Goal: Task Accomplishment & Management: Use online tool/utility

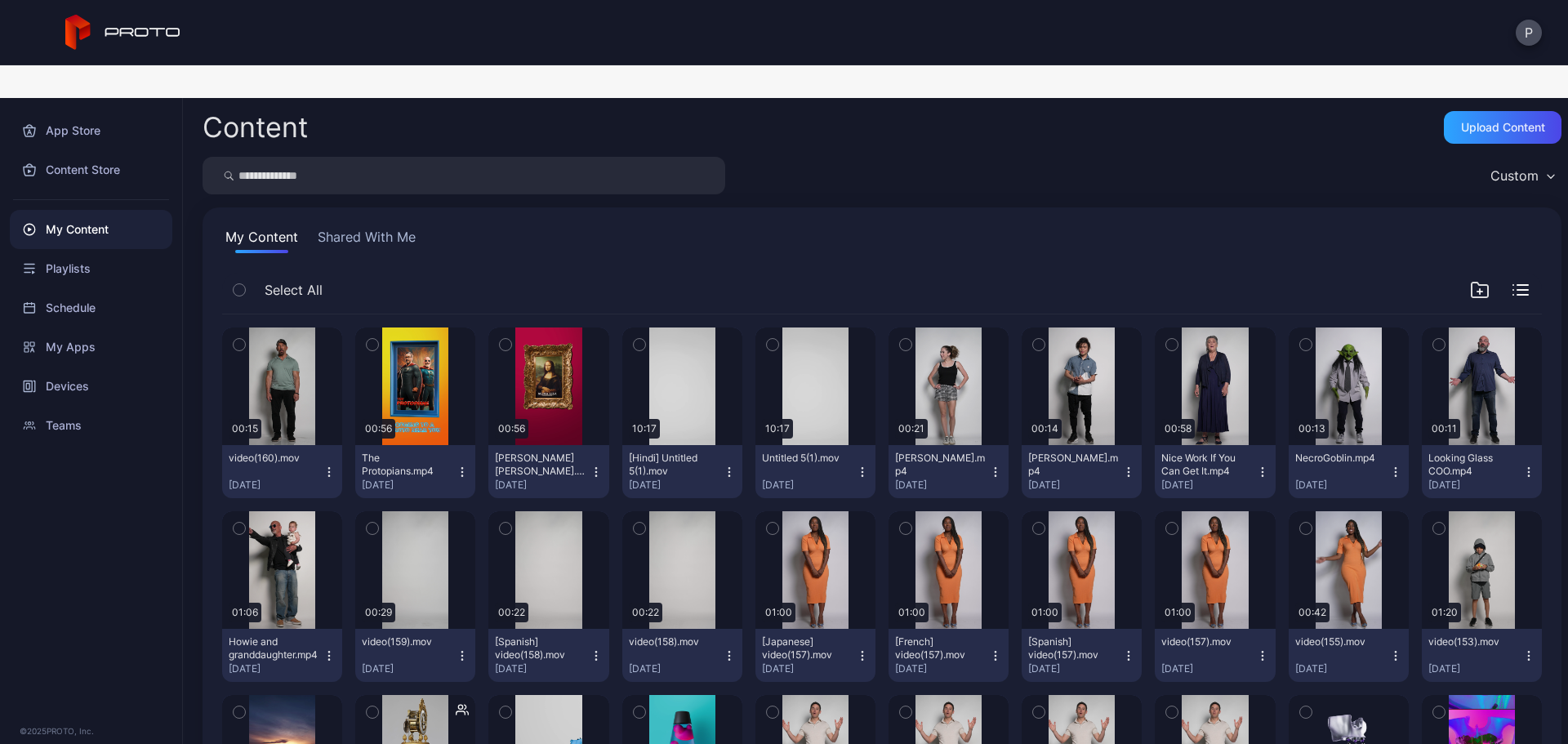
click at [405, 227] on button "Shared With Me" at bounding box center [367, 240] width 105 height 26
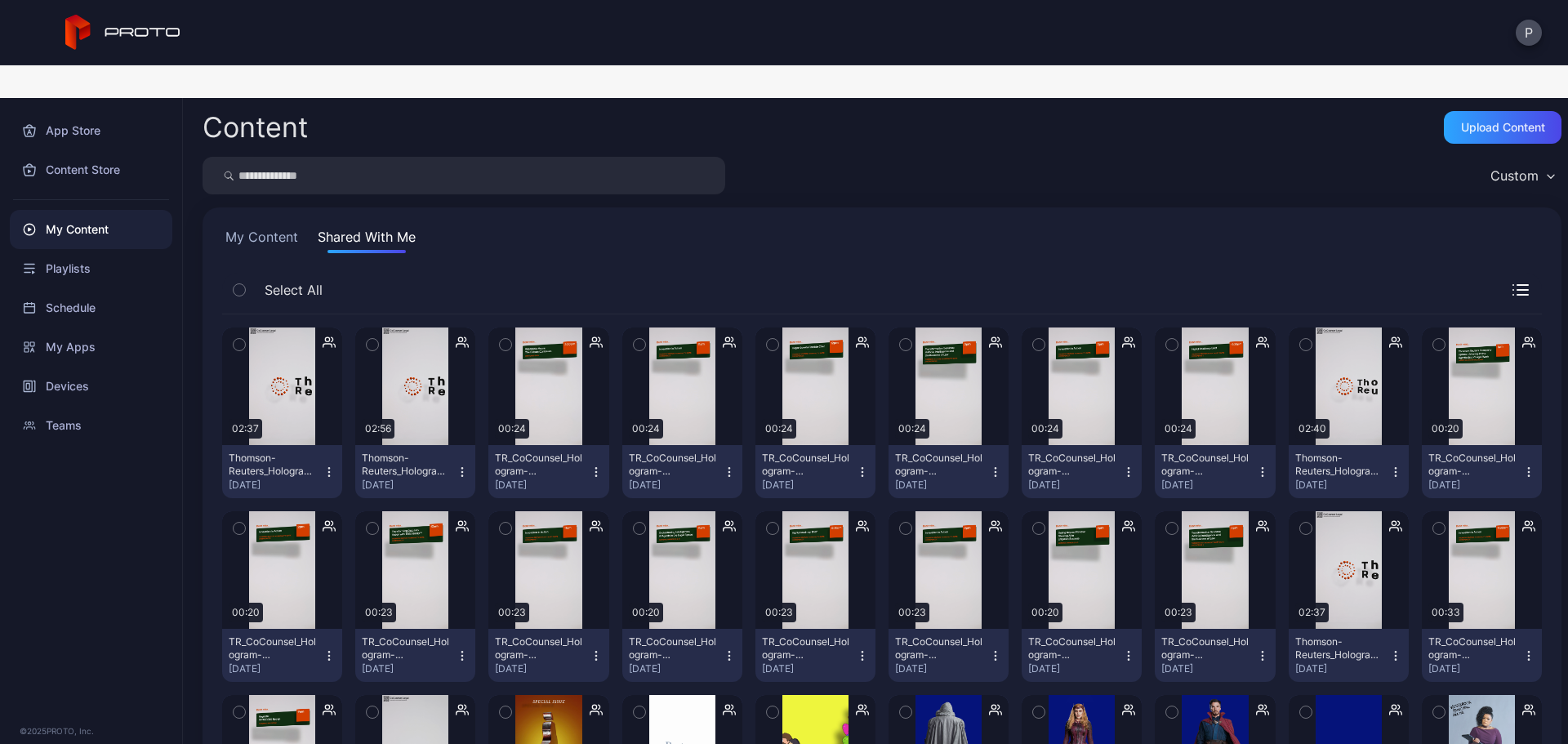
click at [291, 227] on button "My Content" at bounding box center [262, 240] width 79 height 26
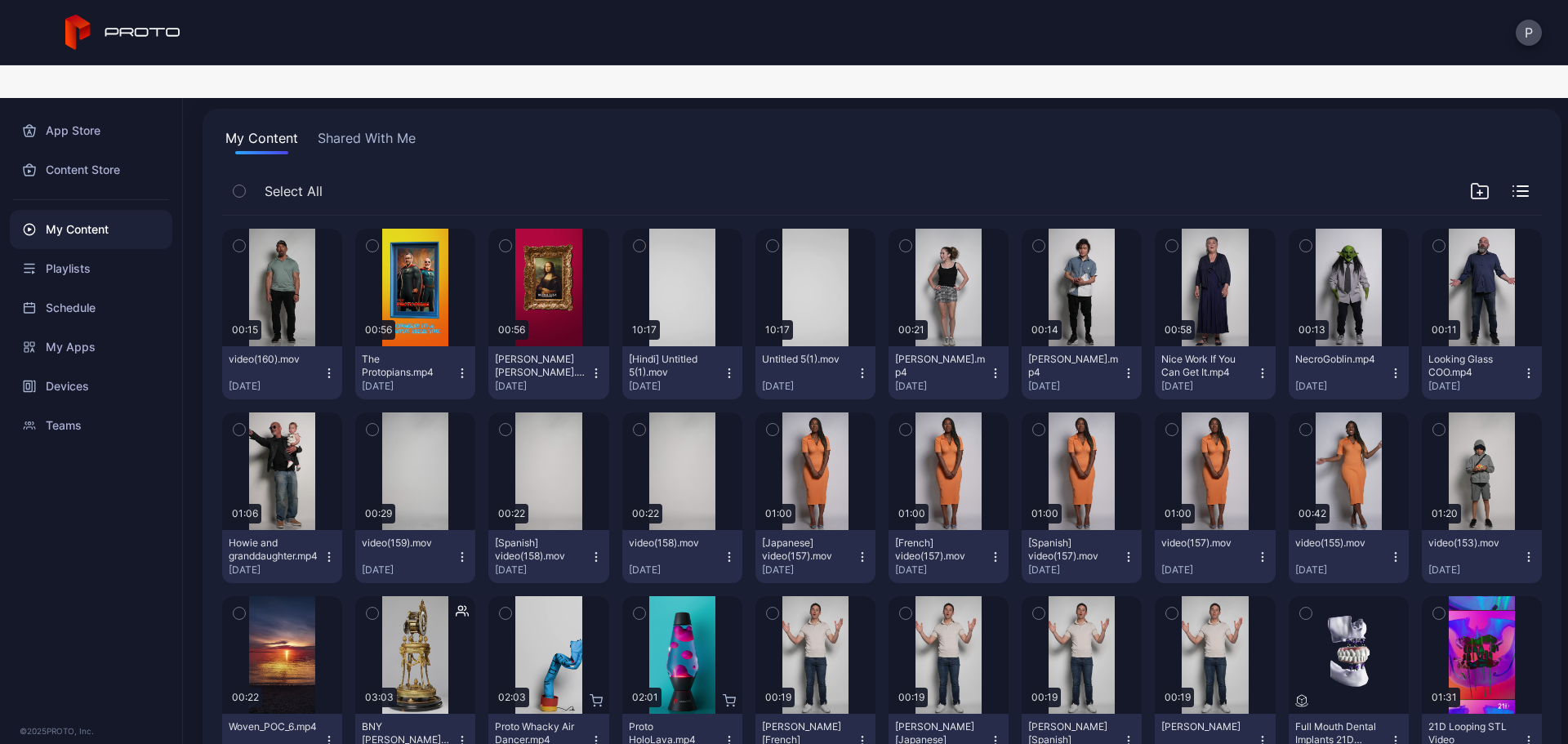
scroll to position [218, 0]
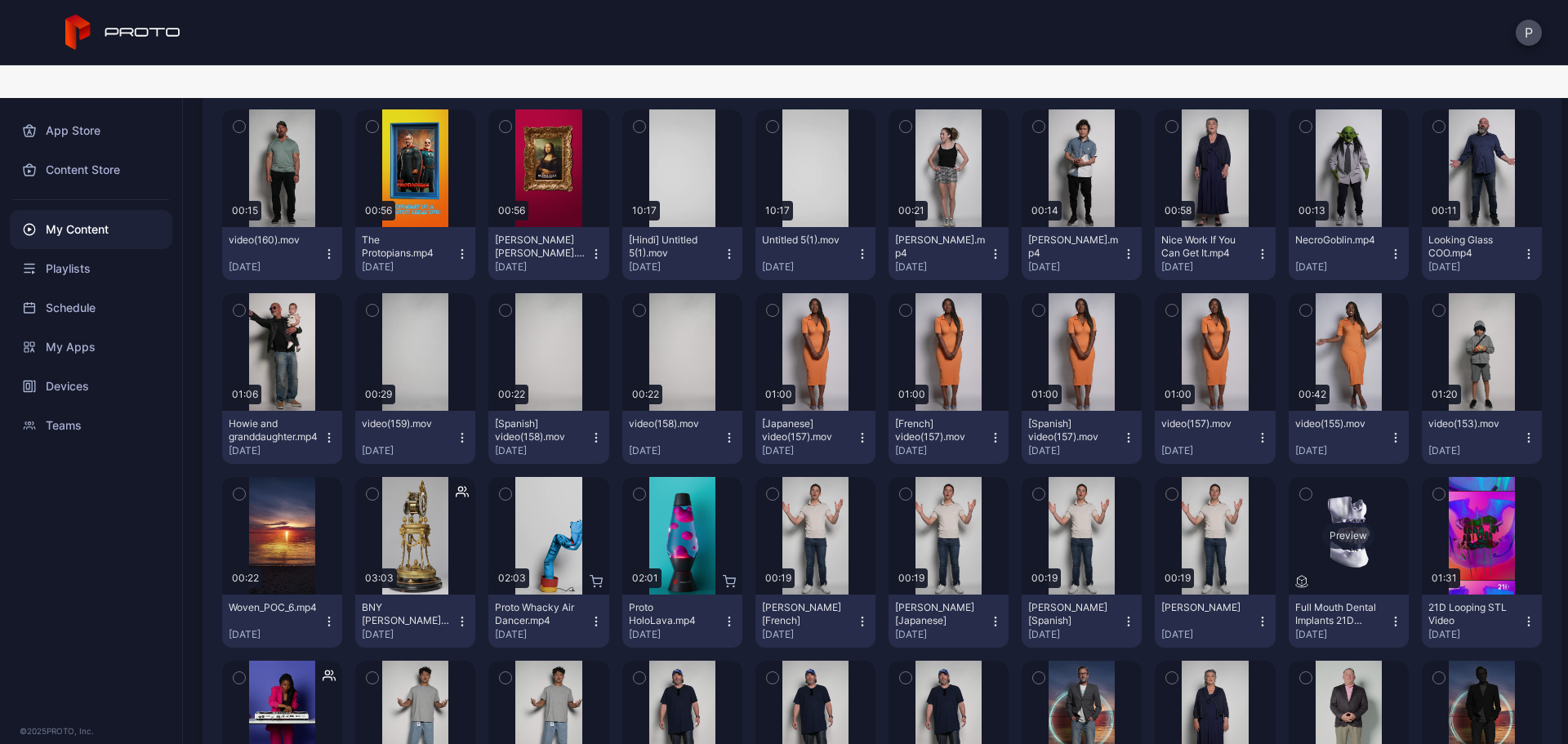
click at [1359, 551] on div "Preview" at bounding box center [1348, 535] width 120 height 117
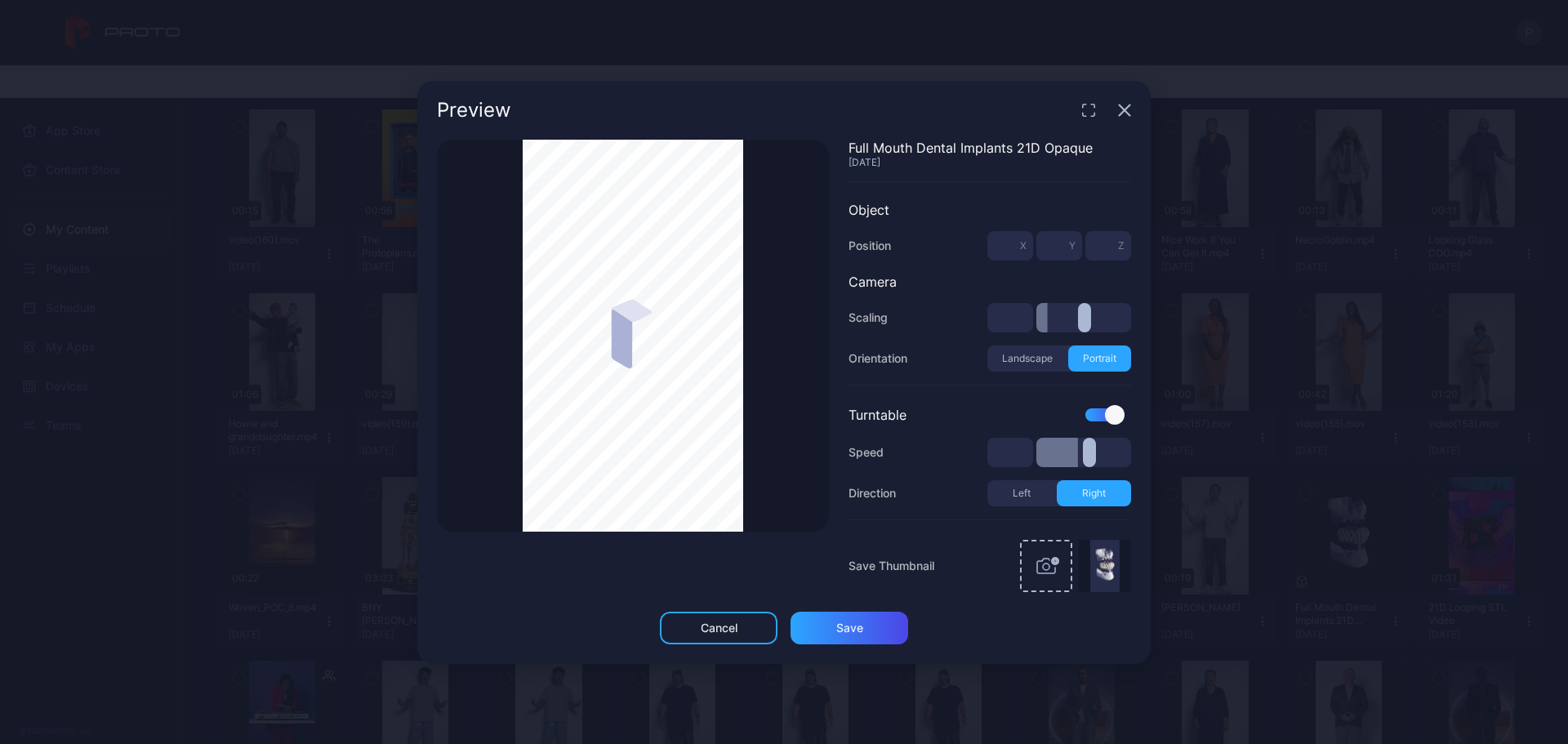
type input "***"
click at [755, 360] on div "Thumbnail Saved" at bounding box center [633, 335] width 392 height 392
click at [1120, 111] on icon "button" at bounding box center [1124, 110] width 13 height 13
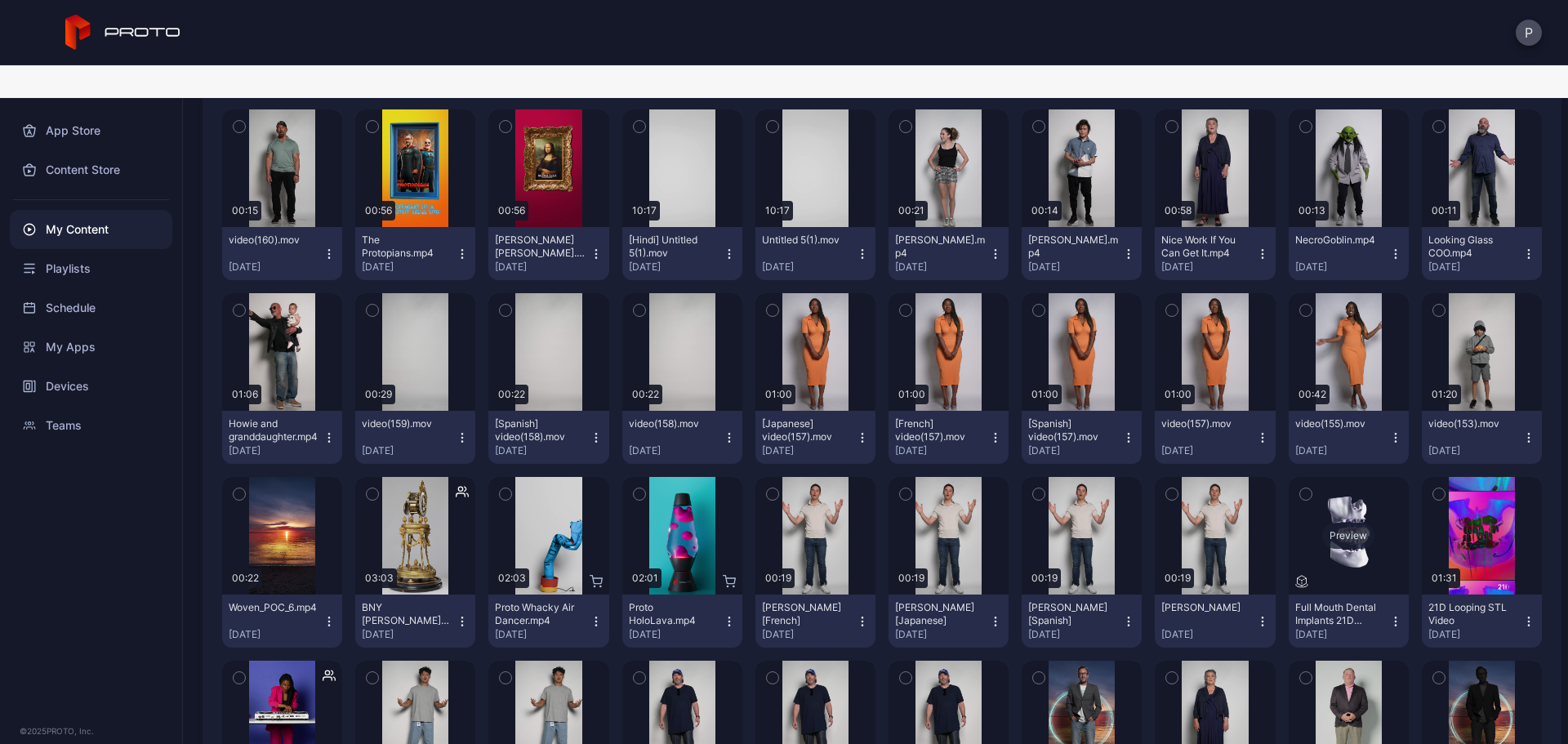
click at [1364, 477] on div "Preview" at bounding box center [1348, 535] width 120 height 117
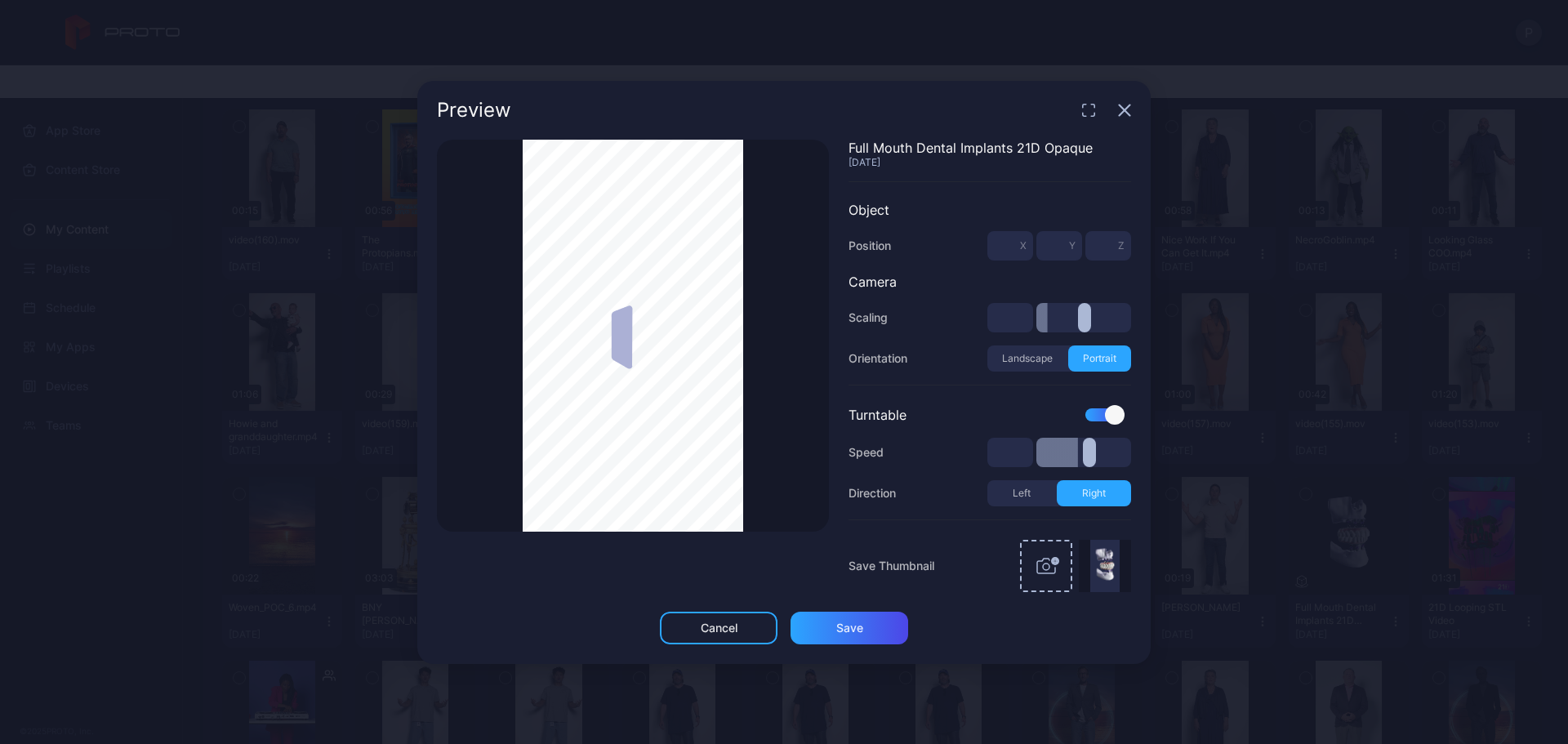
type input "***"
click at [793, 419] on div "Thumbnail Saved" at bounding box center [633, 335] width 392 height 392
click at [754, 258] on div "Thumbnail Saved" at bounding box center [633, 335] width 392 height 392
click at [1126, 104] on icon "button" at bounding box center [1124, 110] width 13 height 13
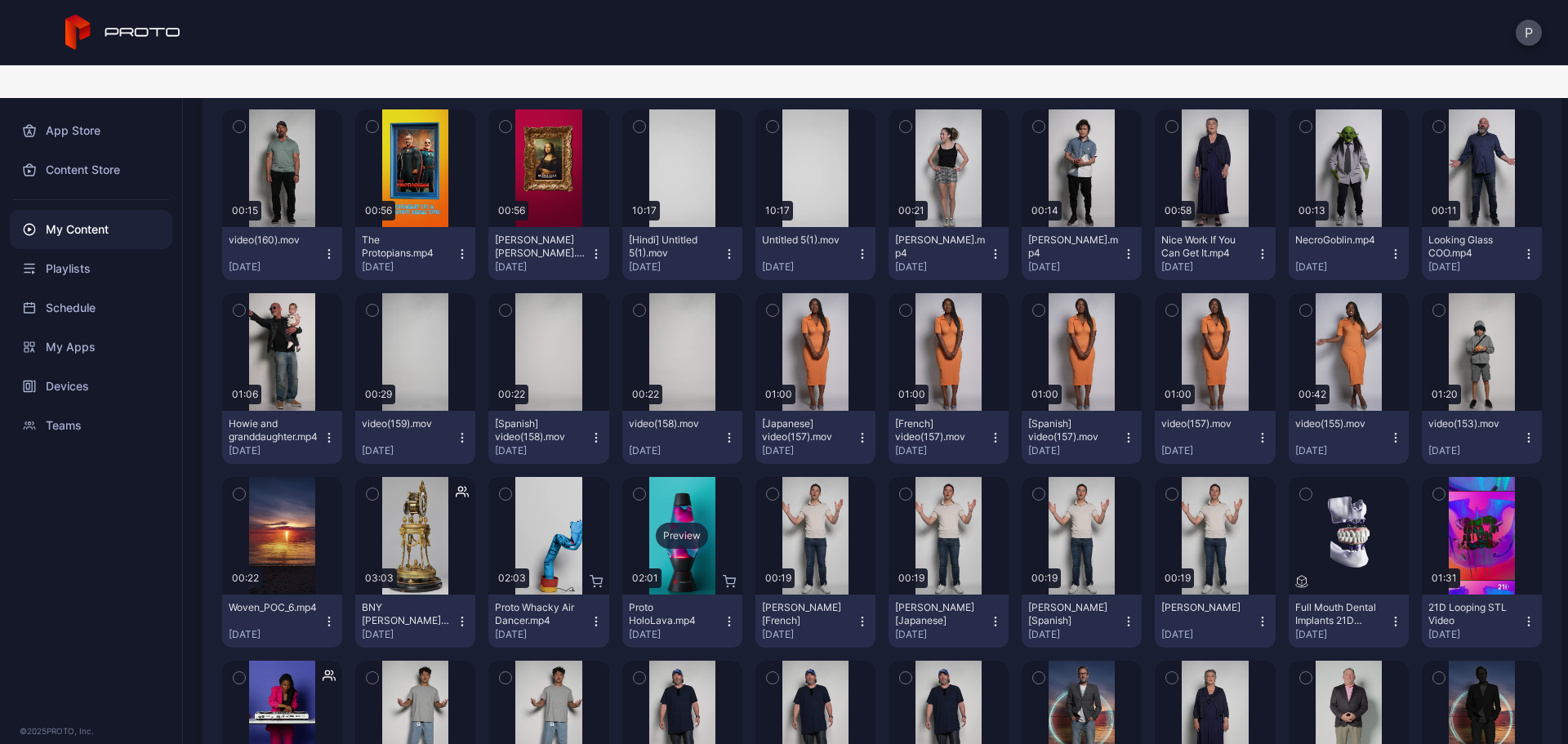
click at [691, 523] on div "Preview" at bounding box center [682, 535] width 52 height 26
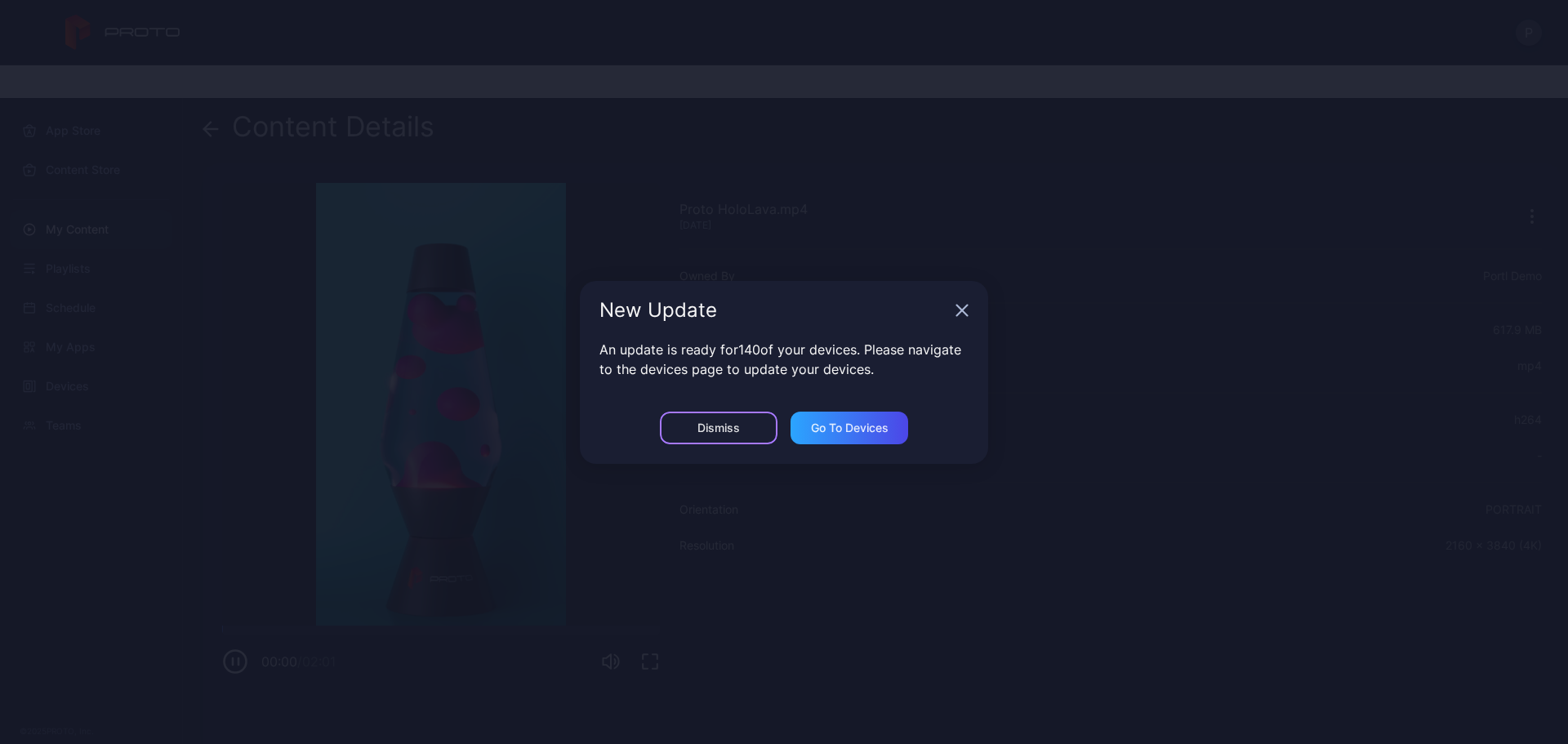
click at [756, 423] on div "Dismiss" at bounding box center [718, 427] width 117 height 33
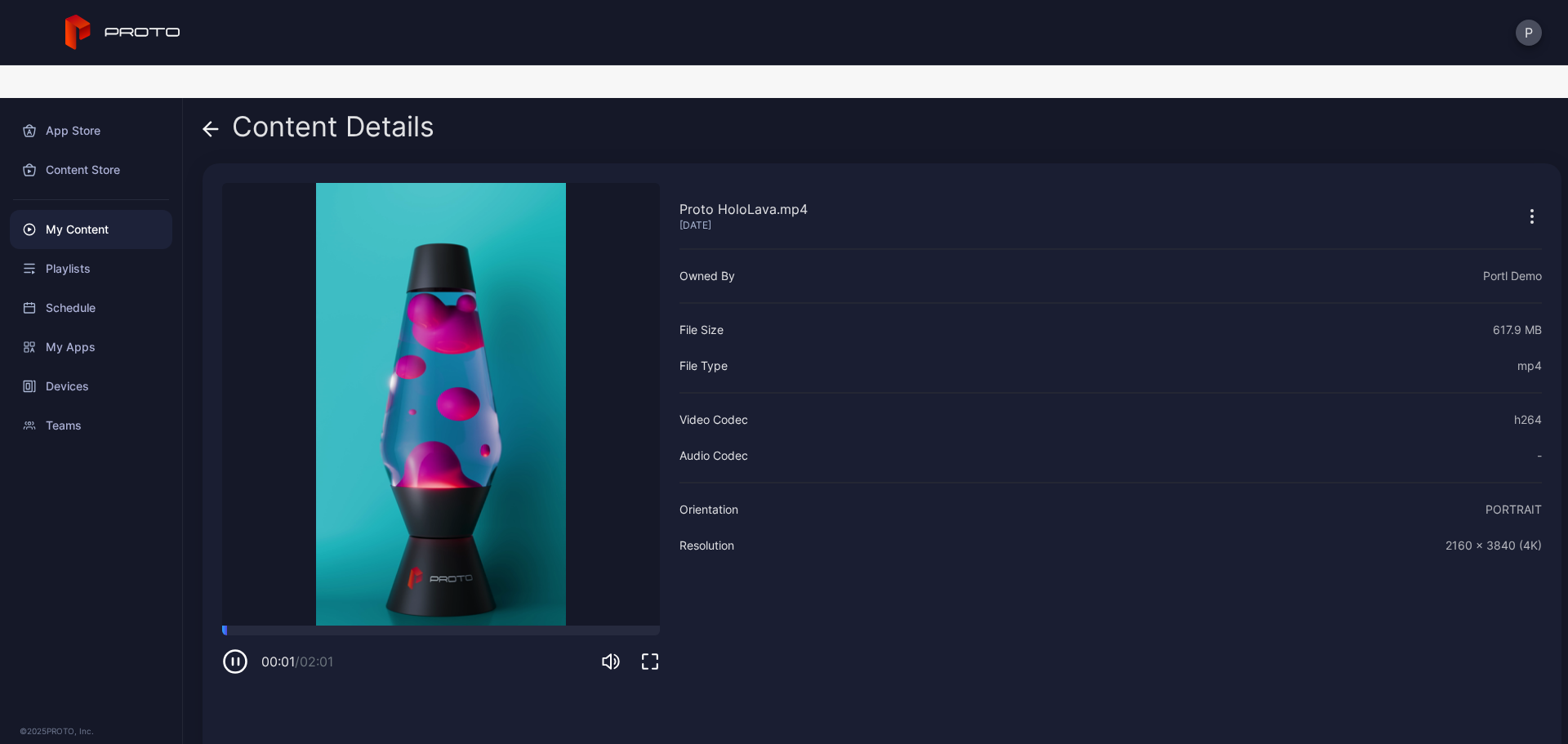
click at [647, 654] on icon "button" at bounding box center [650, 660] width 14 height 14
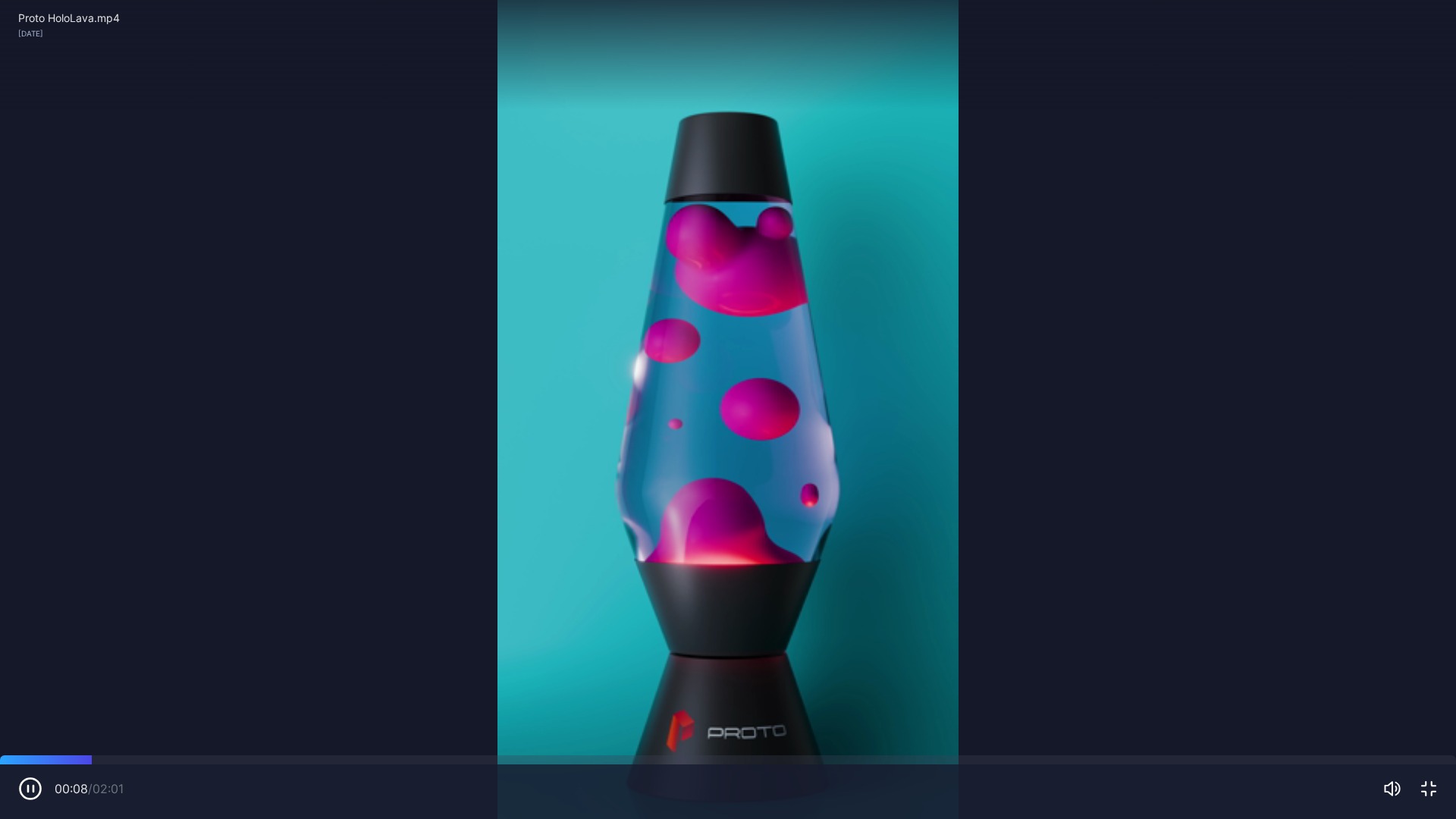
click at [1426, 690] on icon "button" at bounding box center [1429, 788] width 13 height 13
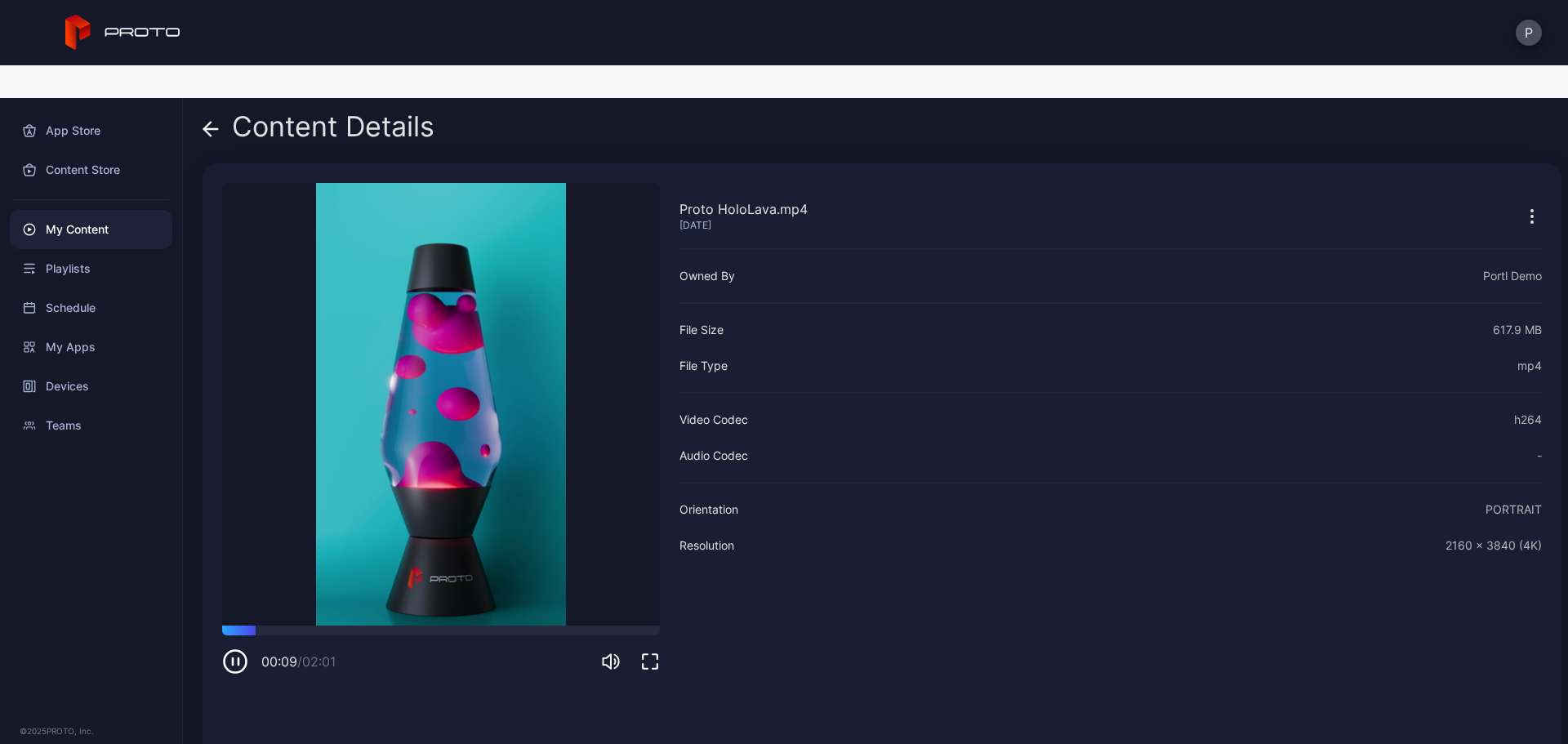
click at [211, 121] on icon at bounding box center [210, 128] width 16 height 16
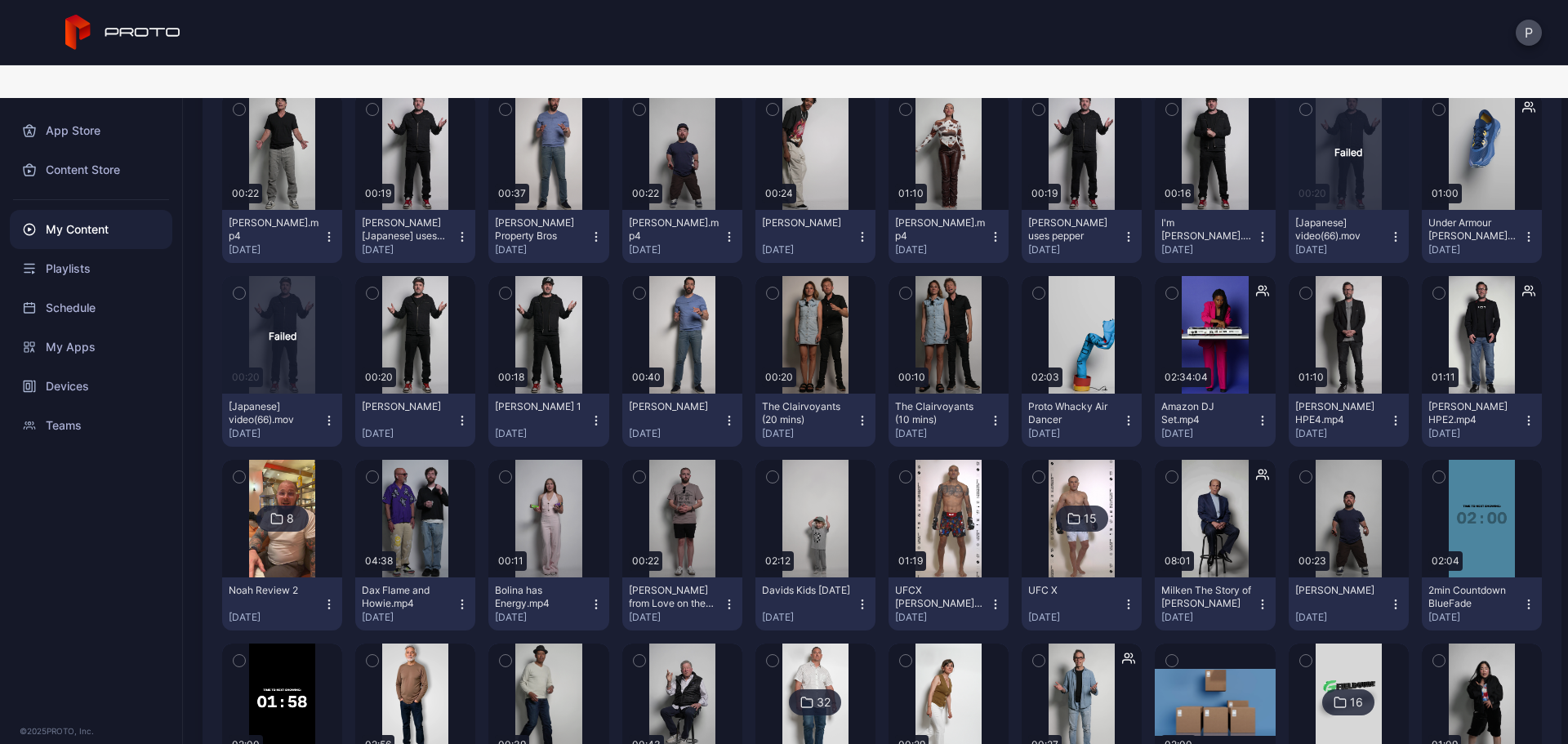
scroll to position [980, 0]
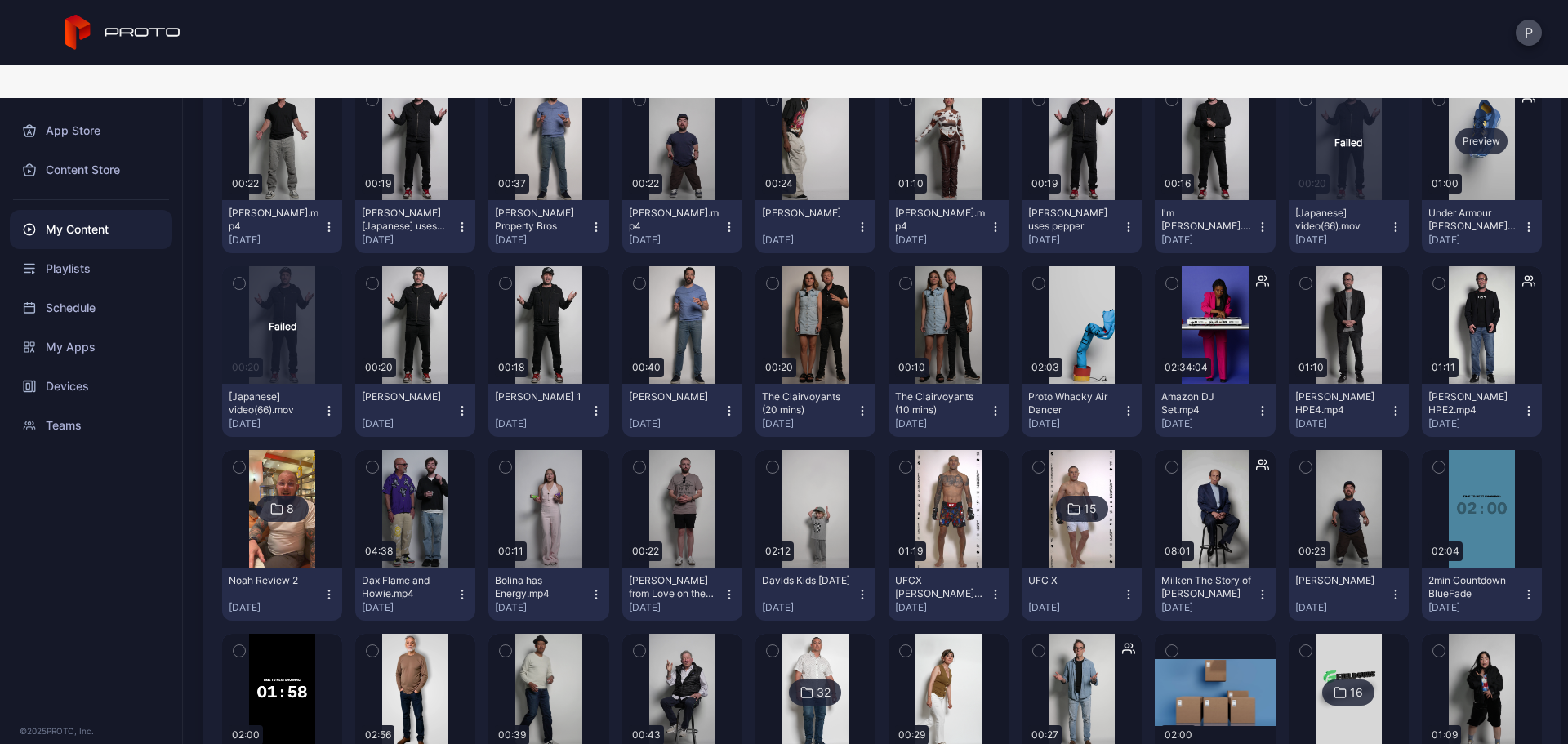
click at [1443, 141] on div "Preview" at bounding box center [1482, 141] width 120 height 117
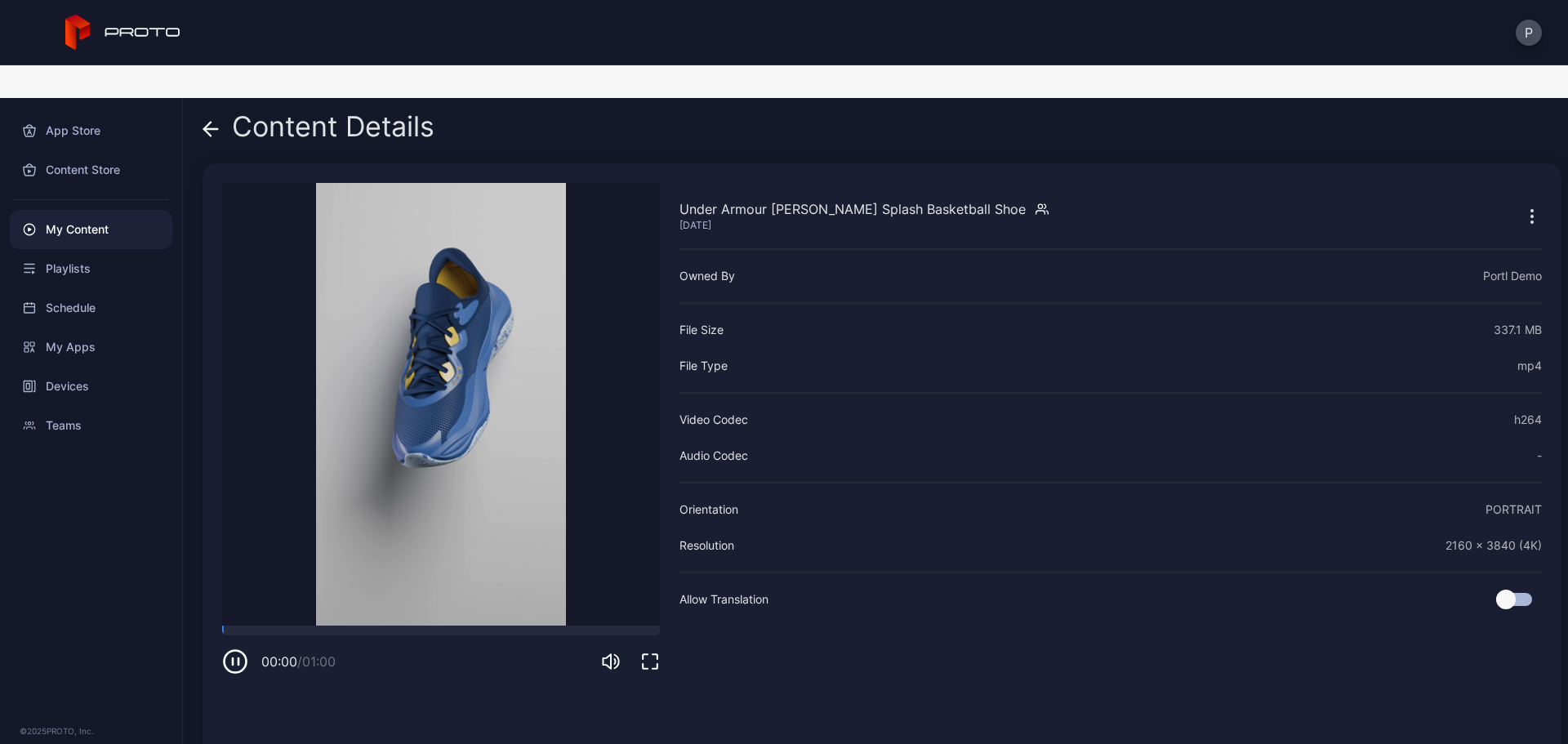
click at [650, 651] on icon "button" at bounding box center [650, 660] width 19 height 19
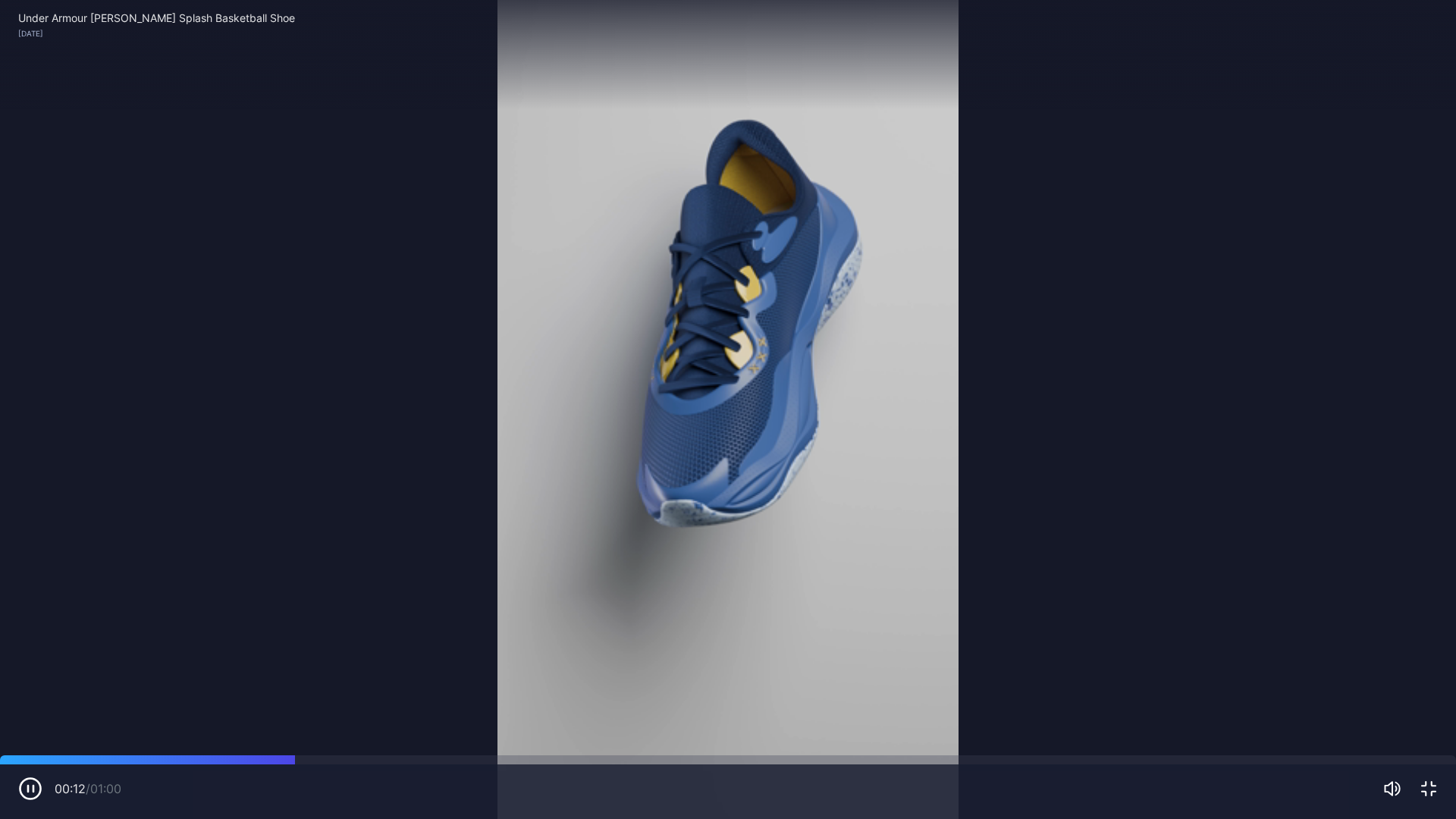
click at [949, 358] on video "Sorry, your browser doesn‘t support embedded videos" at bounding box center [728, 410] width 1456 height 819
click at [1436, 690] on icon "button" at bounding box center [1429, 788] width 18 height 18
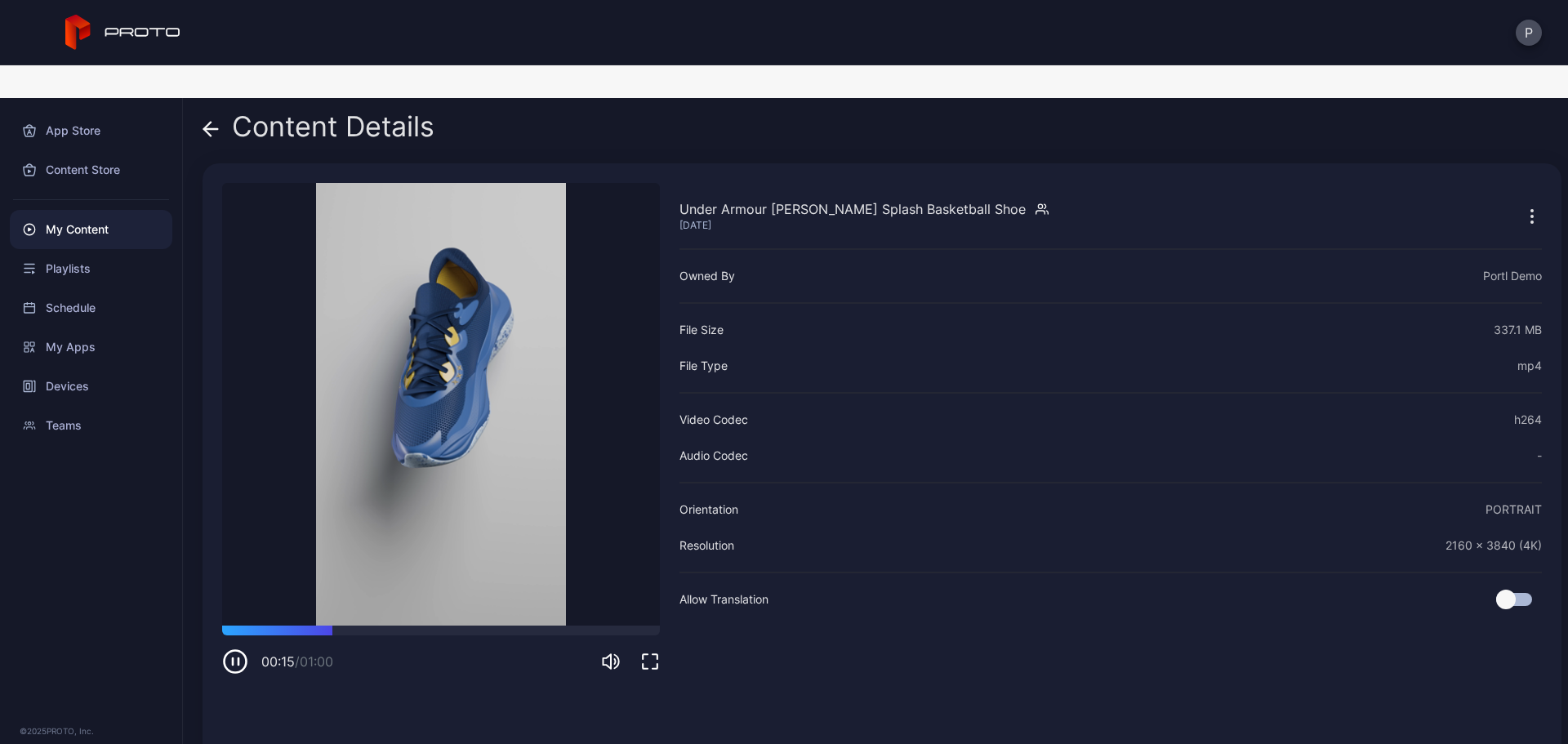
click at [221, 111] on div "Content Details" at bounding box center [318, 130] width 232 height 39
